Goal: Transaction & Acquisition: Subscribe to service/newsletter

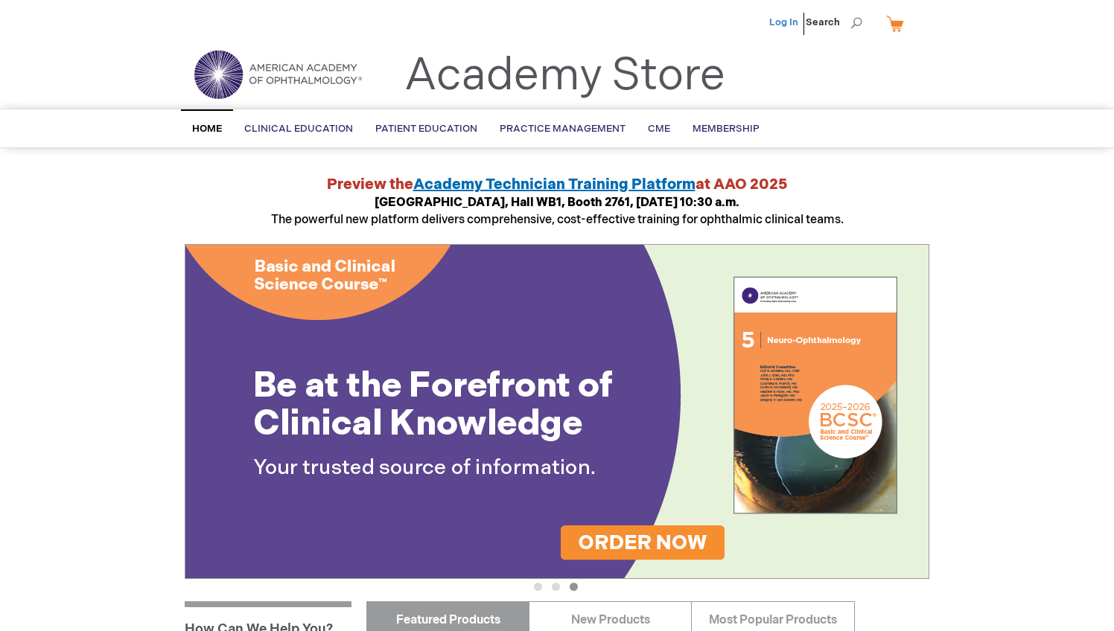
click at [797, 25] on link "Log In" at bounding box center [783, 22] width 29 height 12
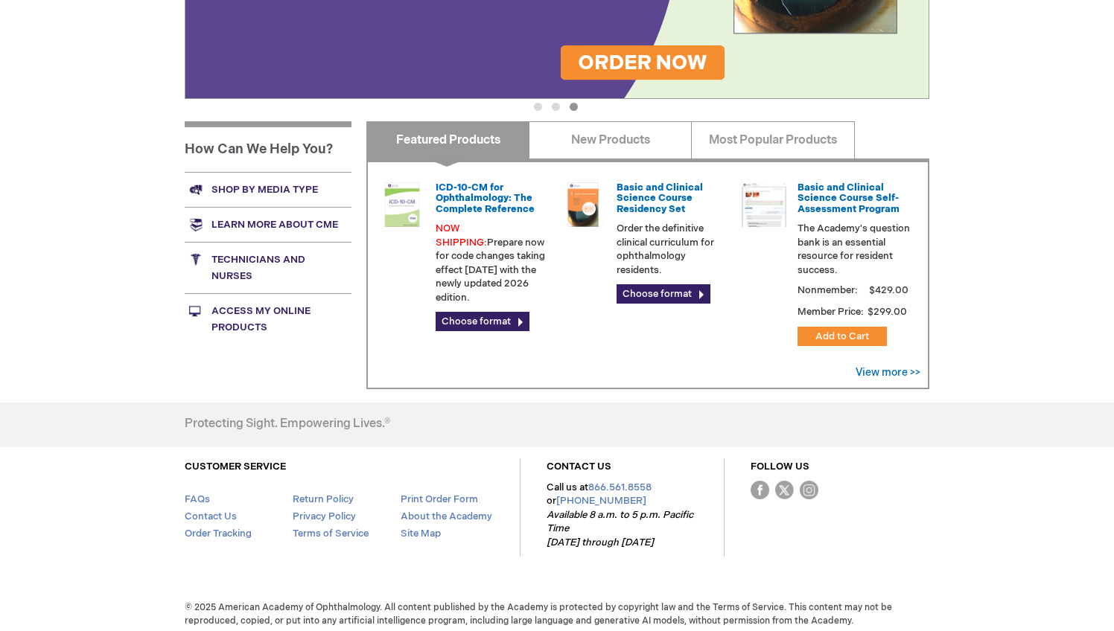
scroll to position [479, 0]
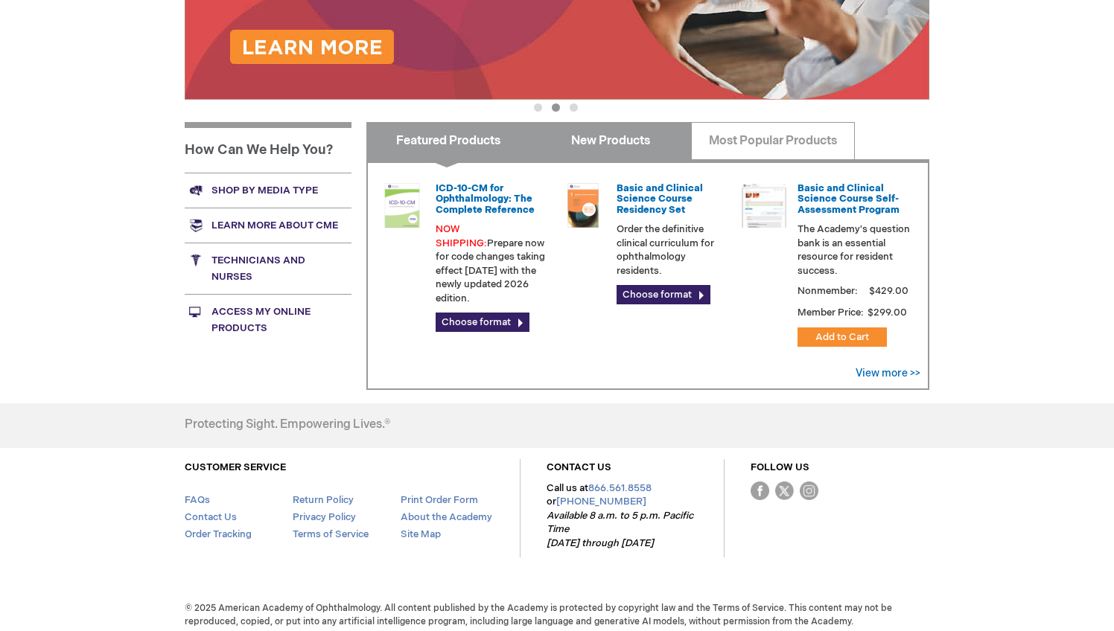
click at [669, 148] on link "New Products" at bounding box center [610, 140] width 163 height 37
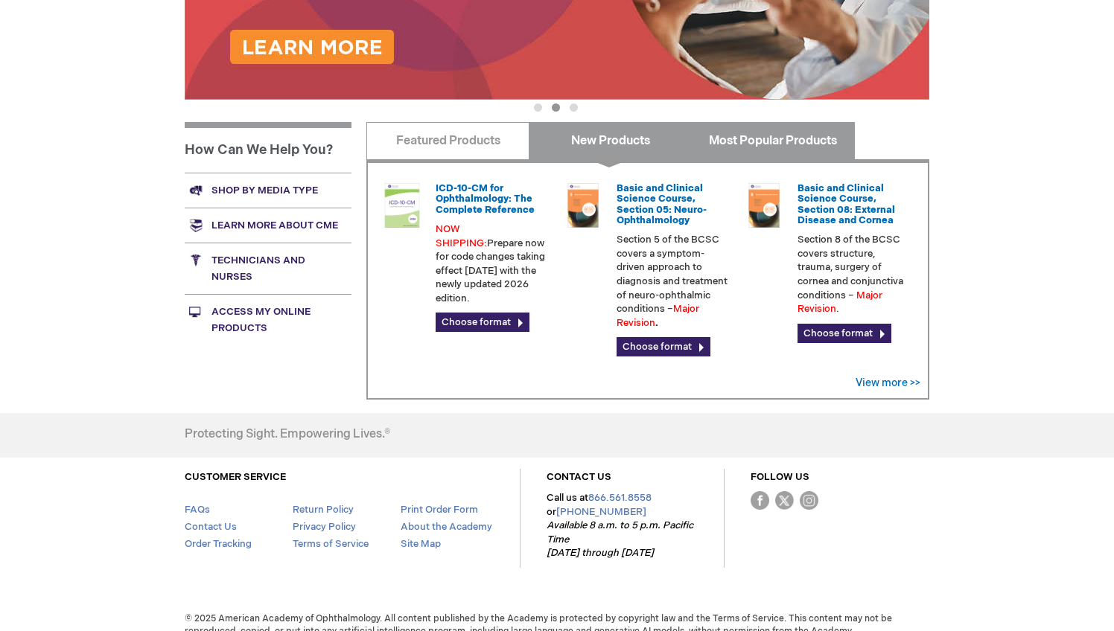
click at [753, 136] on link "Most Popular Products" at bounding box center [772, 140] width 163 height 37
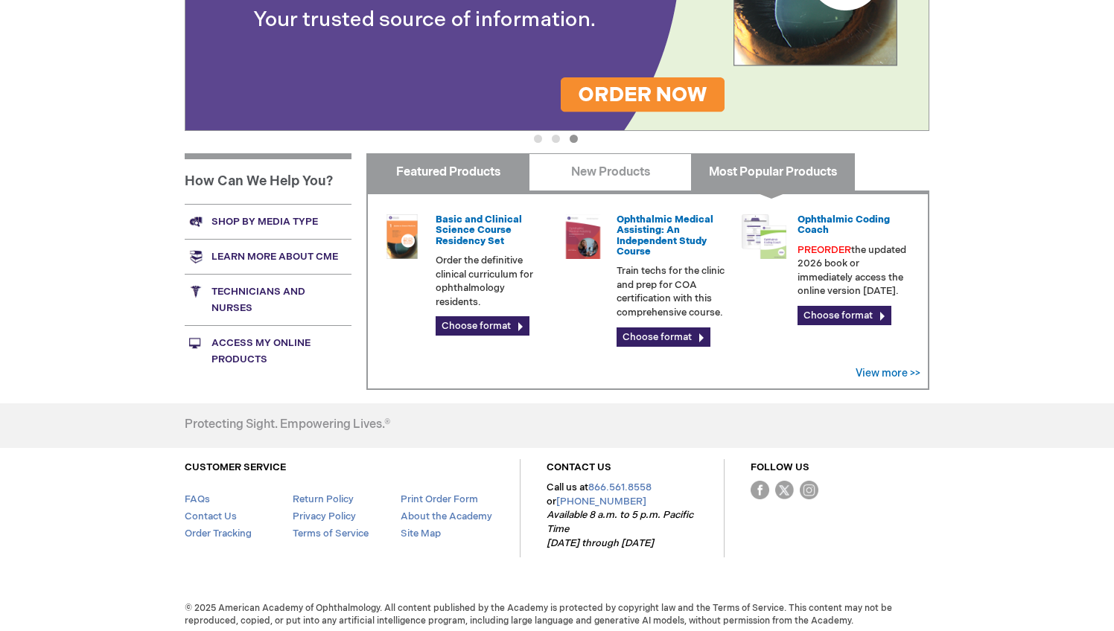
click at [460, 182] on link "Featured Products" at bounding box center [447, 171] width 163 height 37
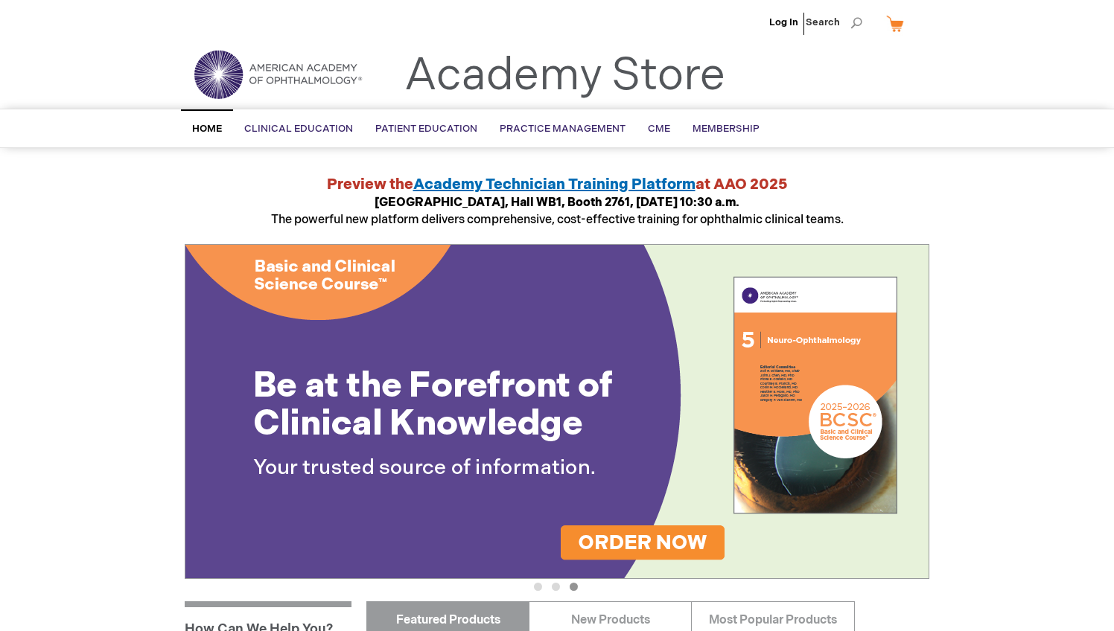
scroll to position [0, 0]
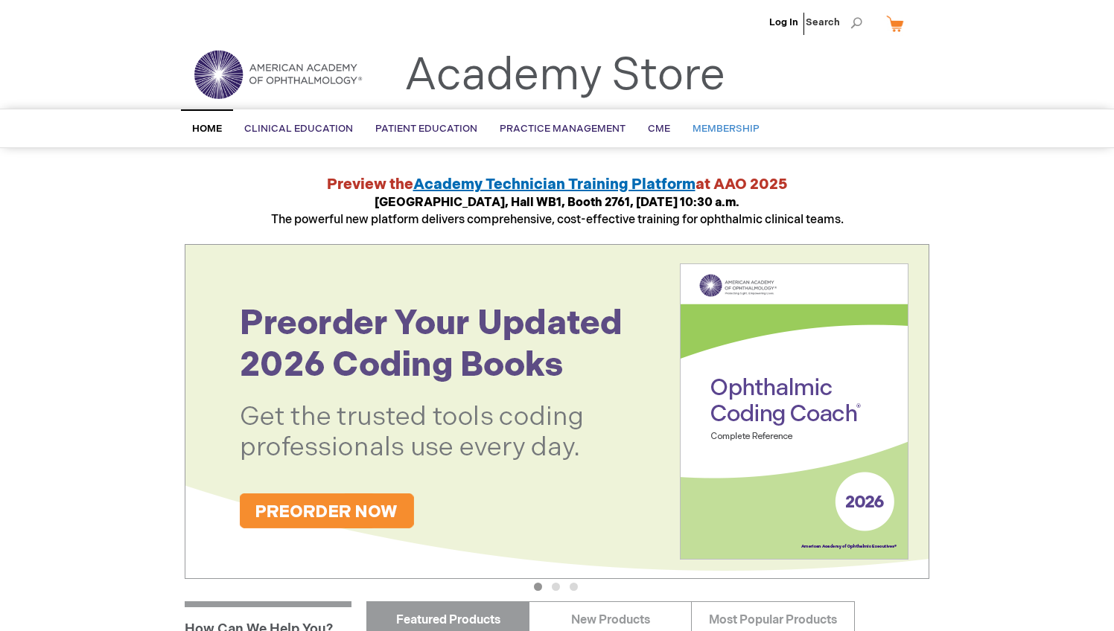
click at [713, 124] on span "Membership" at bounding box center [725, 129] width 67 height 12
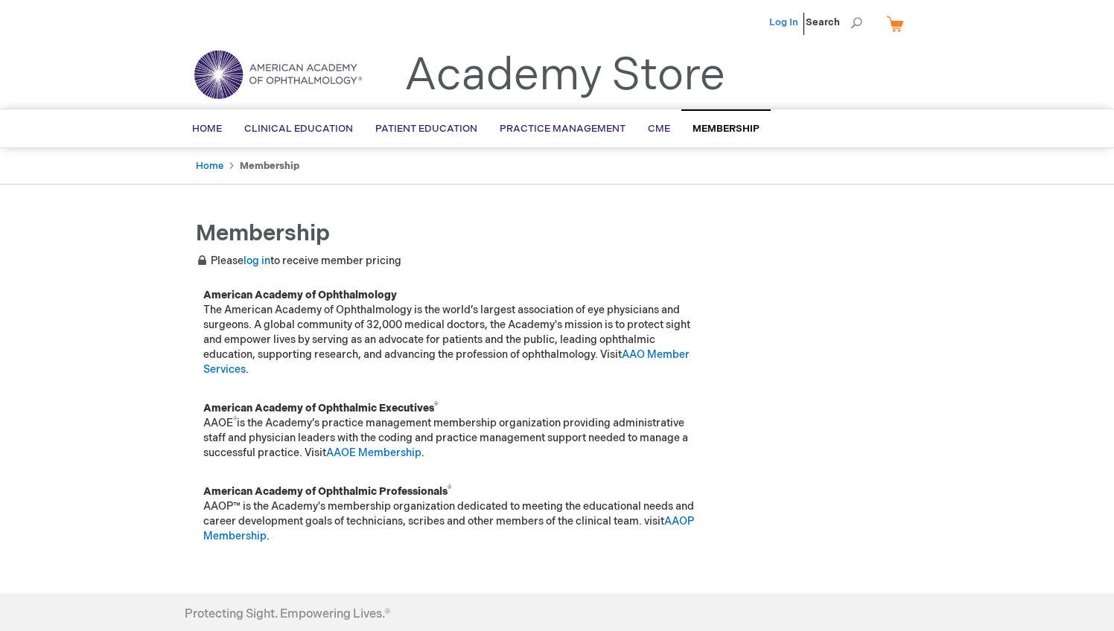
click at [788, 22] on link "Log In" at bounding box center [783, 22] width 29 height 12
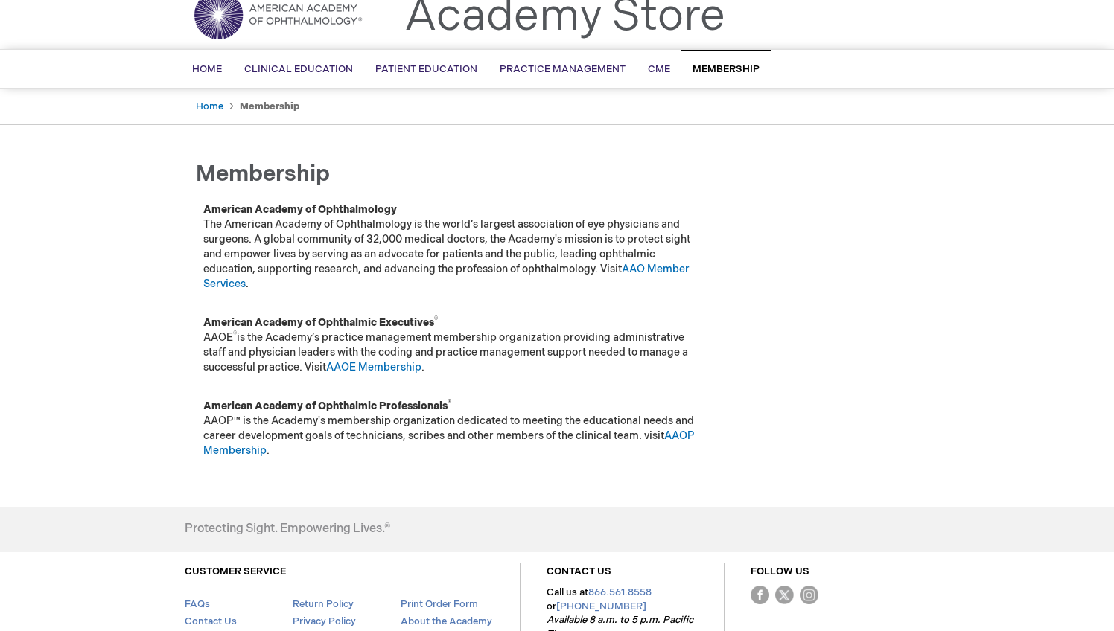
scroll to position [67, 0]
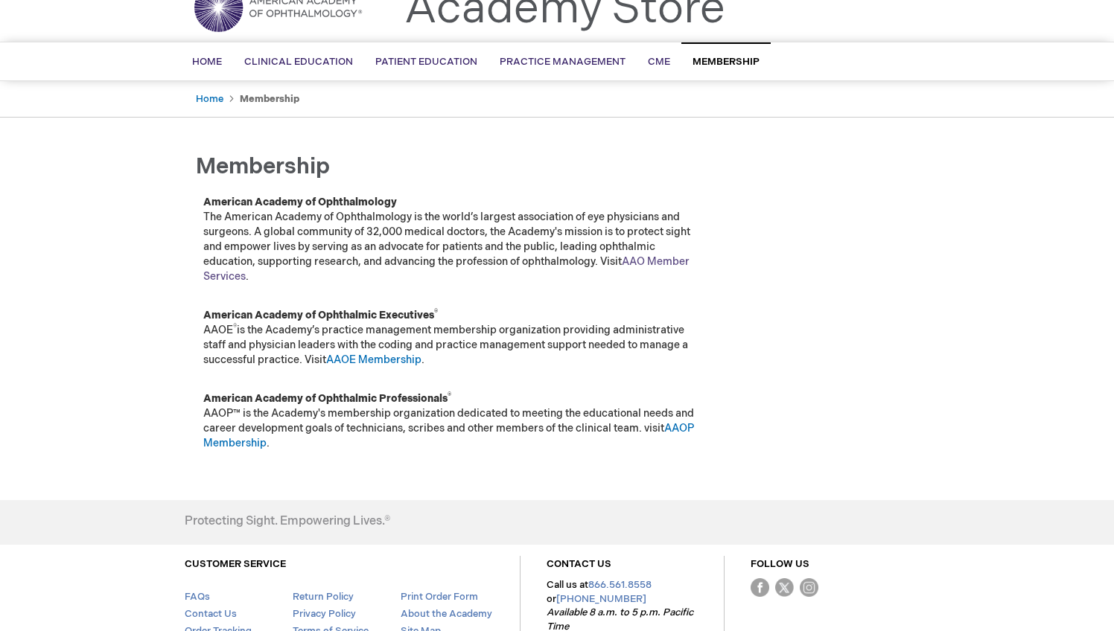
click at [646, 264] on link "AAO Member Services" at bounding box center [446, 269] width 486 height 28
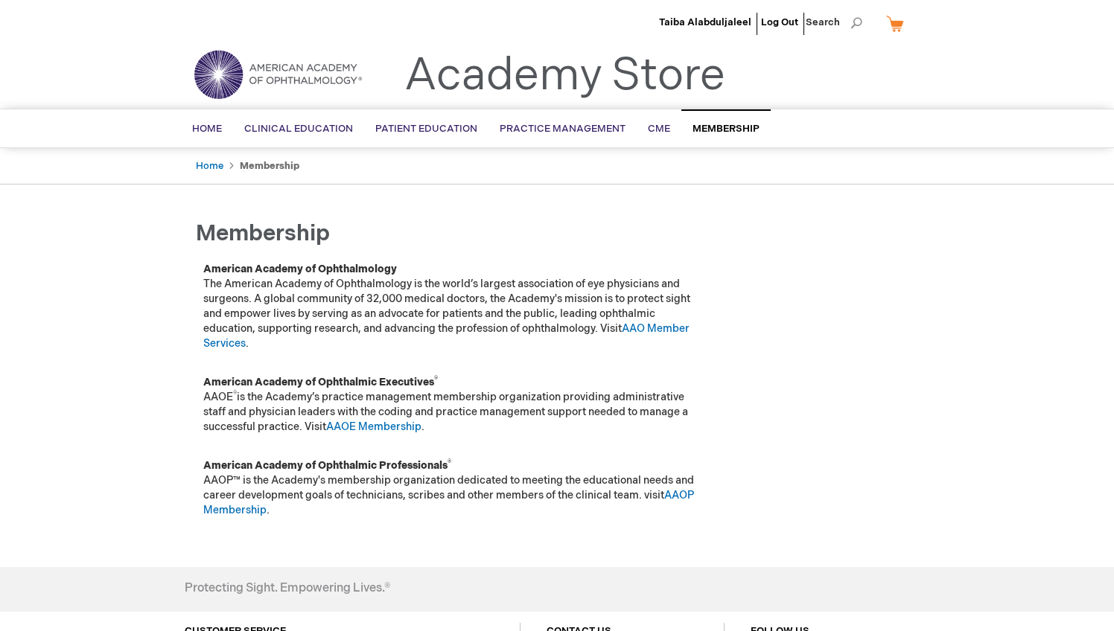
scroll to position [0, 0]
